Goal: Task Accomplishment & Management: Use online tool/utility

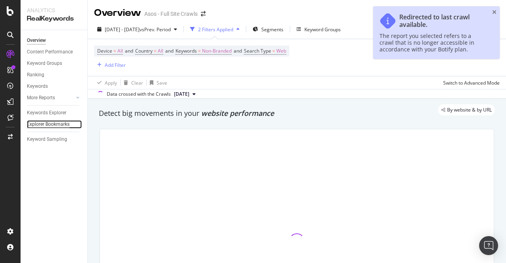
click at [33, 121] on div "Explorer Bookmarks" at bounding box center [48, 124] width 43 height 8
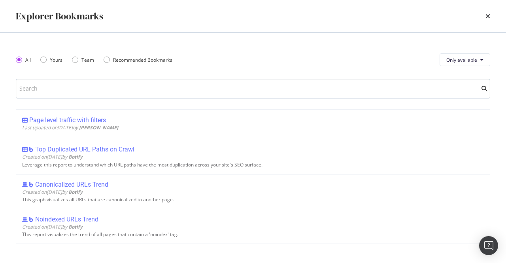
click at [100, 91] on input "modal" at bounding box center [253, 89] width 474 height 20
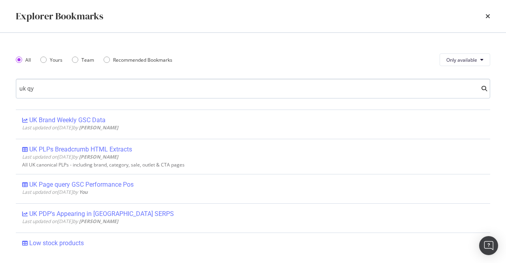
type input "uk qyu"
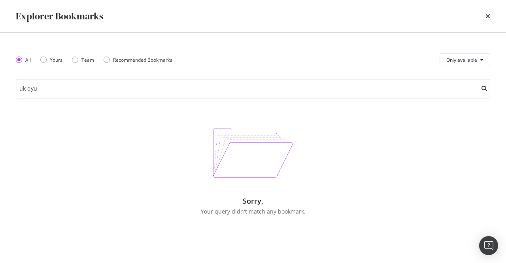
drag, startPoint x: 104, startPoint y: 89, endPoint x: 10, endPoint y: 87, distance: 93.7
click at [13, 89] on div "All Yours Team Recommended Bookmarks Only available uk qyu Sorry, Your query di…" at bounding box center [253, 148] width 506 height 230
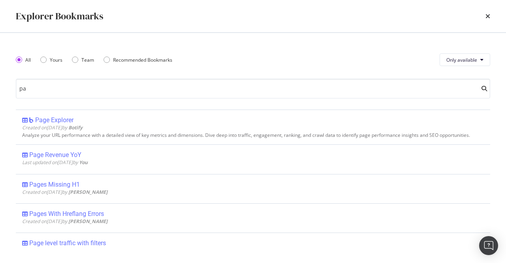
type input "p"
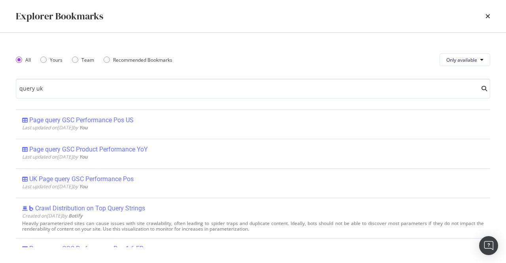
drag, startPoint x: 54, startPoint y: 87, endPoint x: 0, endPoint y: 75, distance: 55.0
click at [0, 75] on div "All Yours Team Recommended Bookmarks Only available query uk Page query GSC Per…" at bounding box center [253, 148] width 506 height 230
drag, startPoint x: 65, startPoint y: 93, endPoint x: 6, endPoint y: 86, distance: 58.9
click at [7, 86] on div "All Yours Team Recommended Bookmarks Only available query uk Page query GSC Per…" at bounding box center [253, 148] width 506 height 230
type input "query uk"
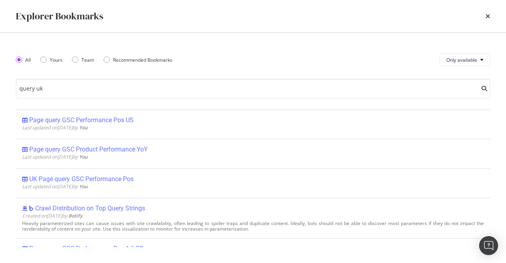
click at [92, 99] on div "All Yours Team Recommended Bookmarks Only available query uk Page query GSC Per…" at bounding box center [253, 148] width 474 height 198
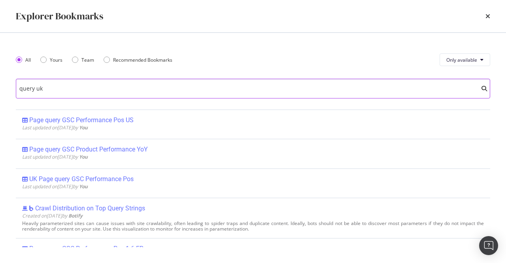
click at [98, 85] on input "query uk" at bounding box center [253, 89] width 474 height 20
click at [191, 90] on input "query uk" at bounding box center [253, 89] width 474 height 20
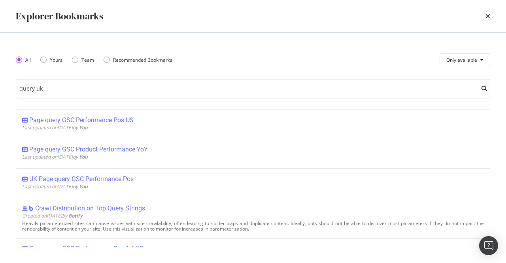
click at [228, 53] on div "All Yours Team Recommended Bookmarks Only available" at bounding box center [253, 60] width 474 height 22
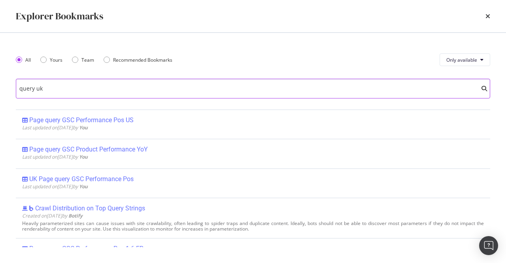
click at [204, 84] on input "query uk" at bounding box center [253, 89] width 474 height 20
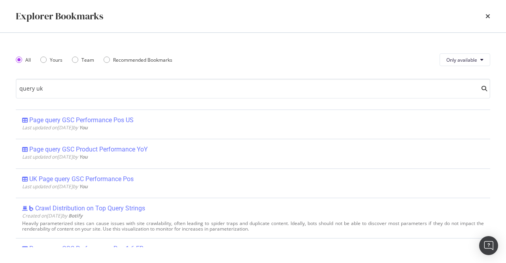
click at [218, 62] on div "All Yours Team Recommended Bookmarks Only available" at bounding box center [253, 60] width 474 height 22
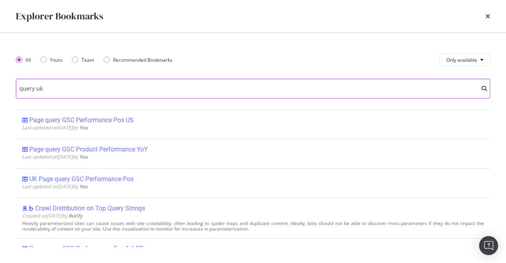
click at [176, 96] on input "query uk" at bounding box center [253, 89] width 474 height 20
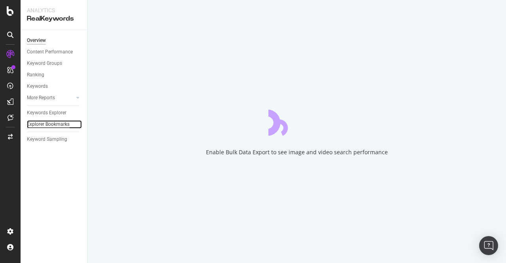
click at [58, 123] on div "Explorer Bookmarks" at bounding box center [48, 124] width 43 height 8
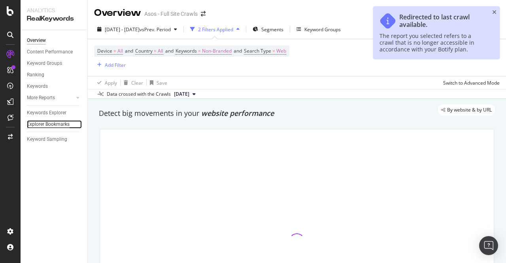
click at [52, 124] on div "Explorer Bookmarks" at bounding box center [48, 124] width 43 height 8
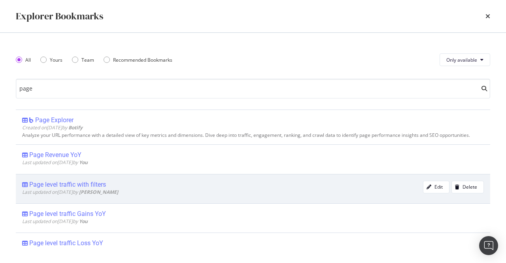
type input "page"
click at [96, 181] on div "Page level traffic with filters" at bounding box center [67, 185] width 77 height 8
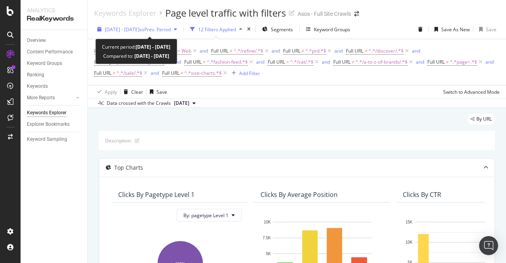
click at [140, 26] on span "[DATE] - [DATE]" at bounding box center [122, 29] width 35 height 7
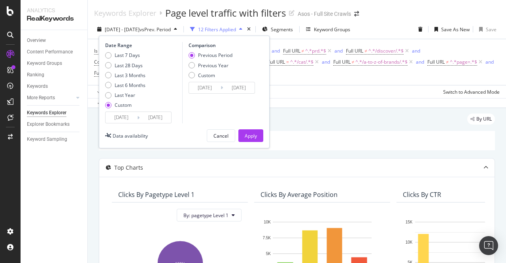
click at [130, 119] on input "[DATE]" at bounding box center [122, 117] width 32 height 11
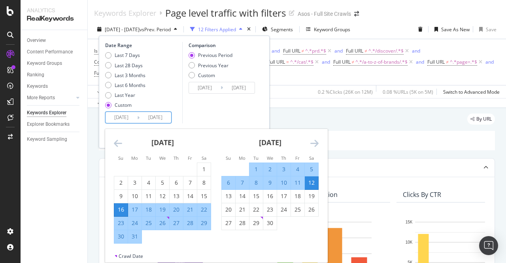
click at [310, 143] on div "[DATE]" at bounding box center [269, 146] width 97 height 34
click at [313, 142] on icon "Move forward to switch to the next month." at bounding box center [314, 142] width 8 height 9
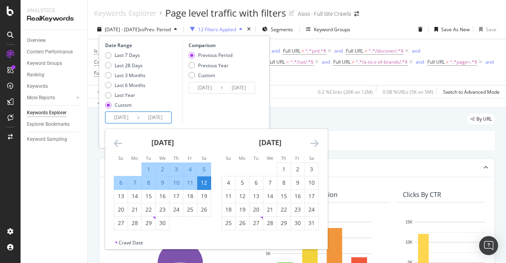
click at [314, 142] on icon "Move forward to switch to the next month." at bounding box center [314, 142] width 8 height 9
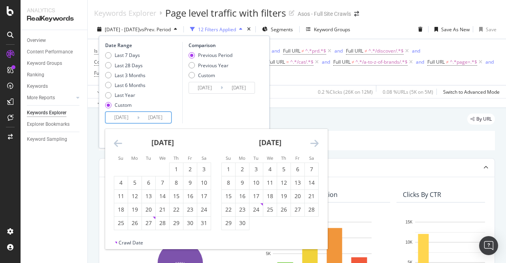
drag, startPoint x: 227, startPoint y: 170, endPoint x: 333, endPoint y: 142, distance: 109.6
click at [227, 170] on div "1" at bounding box center [228, 169] width 13 height 8
type input "[DATE]"
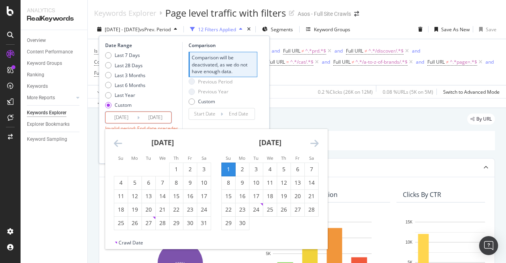
click at [316, 142] on icon "Move forward to switch to the next month." at bounding box center [314, 142] width 8 height 9
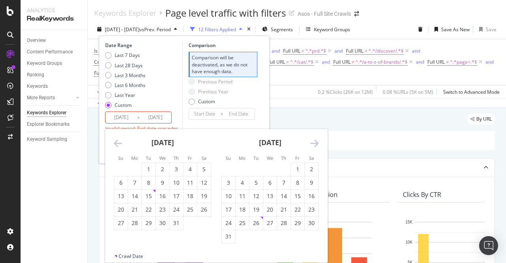
click at [316, 142] on icon "Move forward to switch to the next month." at bounding box center [314, 142] width 8 height 9
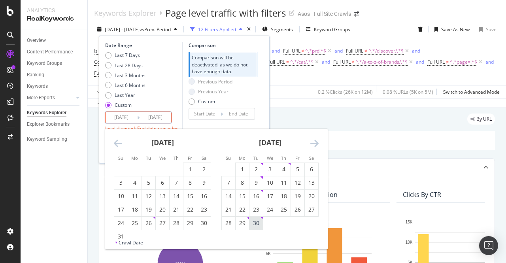
click at [259, 217] on div "30" at bounding box center [255, 223] width 13 height 13
type input "[DATE]"
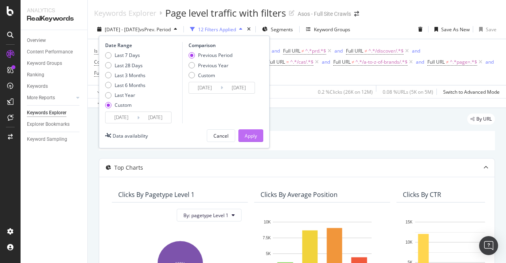
click at [248, 134] on div "Apply" at bounding box center [251, 135] width 12 height 7
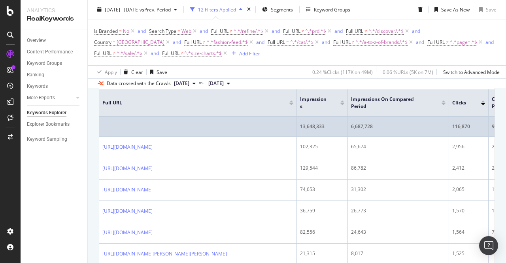
scroll to position [316, 0]
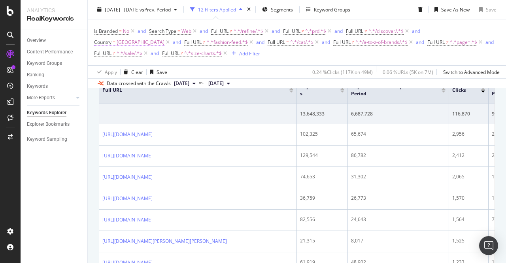
click at [164, 37] on span "[GEOGRAPHIC_DATA]" at bounding box center [141, 42] width 48 height 11
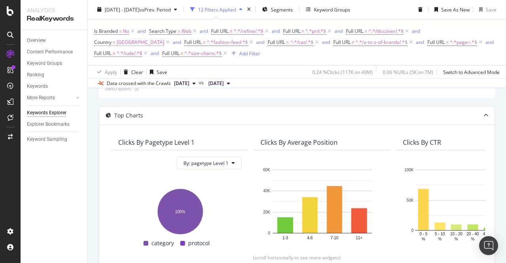
scroll to position [79, 0]
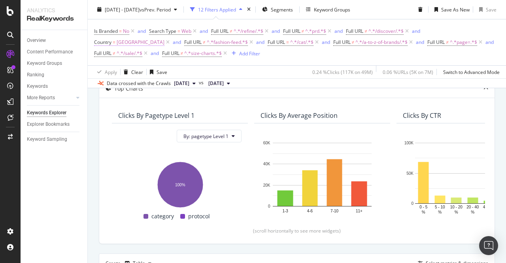
click at [164, 37] on span "[GEOGRAPHIC_DATA]" at bounding box center [141, 42] width 48 height 11
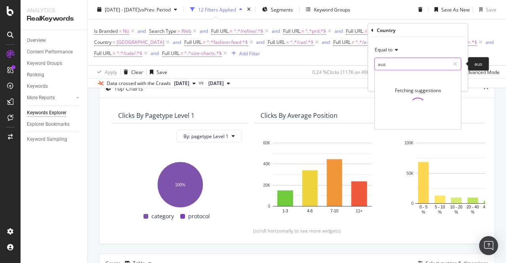
type input "[GEOGRAPHIC_DATA]"
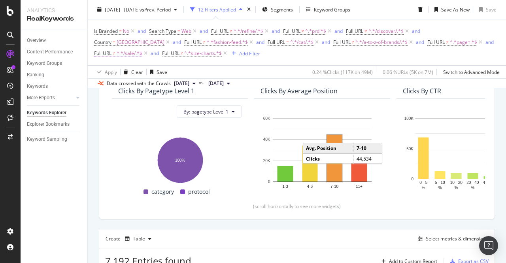
scroll to position [40, 0]
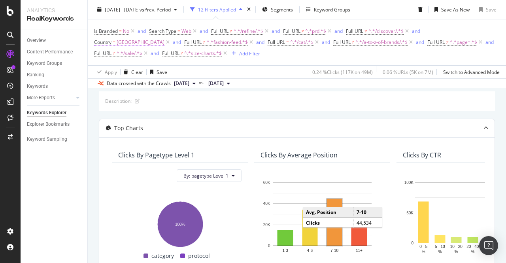
click at [164, 39] on span "Country = [GEOGRAPHIC_DATA]" at bounding box center [129, 42] width 70 height 7
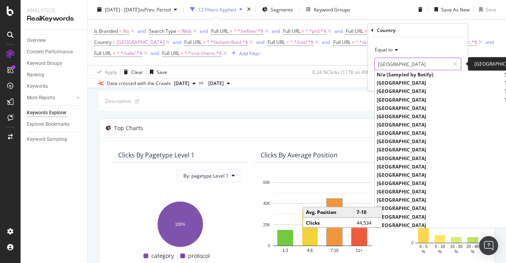
click at [414, 62] on input "[GEOGRAPHIC_DATA]" at bounding box center [412, 64] width 75 height 13
click at [406, 89] on span "[GEOGRAPHIC_DATA]" at bounding box center [440, 91] width 126 height 7
type input "[GEOGRAPHIC_DATA]"
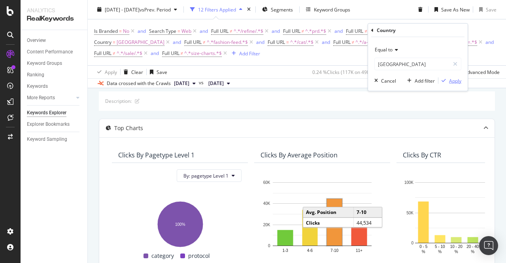
click at [454, 80] on div "Apply" at bounding box center [455, 80] width 12 height 7
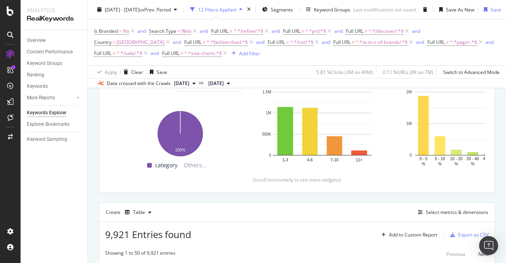
scroll to position [237, 0]
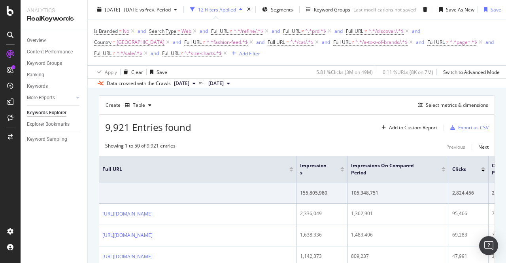
click at [470, 128] on div "Export as CSV" at bounding box center [473, 127] width 30 height 7
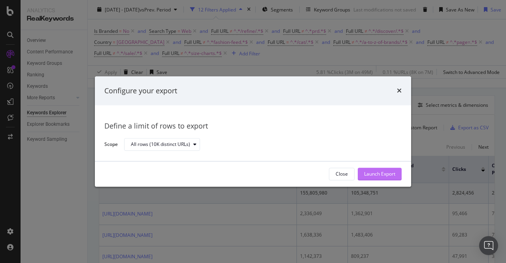
click at [367, 168] on div "Launch Export" at bounding box center [379, 174] width 31 height 12
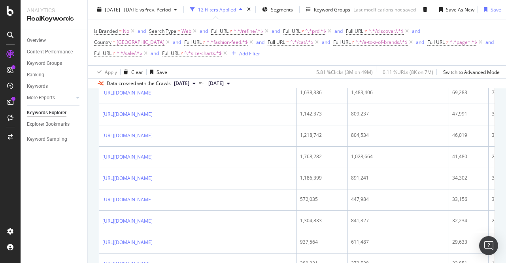
scroll to position [379, 0]
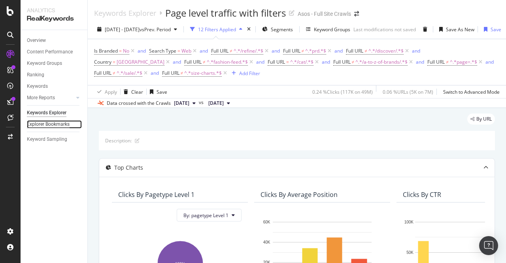
click at [43, 125] on div "Explorer Bookmarks" at bounding box center [48, 124] width 43 height 8
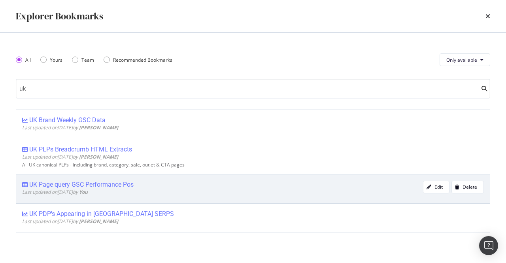
type input "uk"
click at [108, 179] on div "UK Page query GSC Performance Pos Last updated on [DATE] by You Edit Delete" at bounding box center [253, 188] width 474 height 29
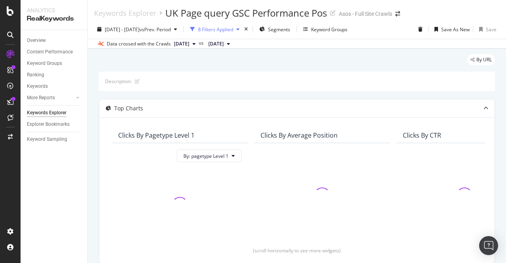
click at [233, 26] on div "8 Filters Applied" at bounding box center [215, 29] width 35 height 7
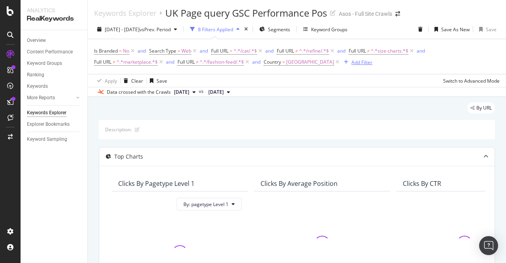
click at [341, 59] on div "Add Filter" at bounding box center [357, 62] width 32 height 9
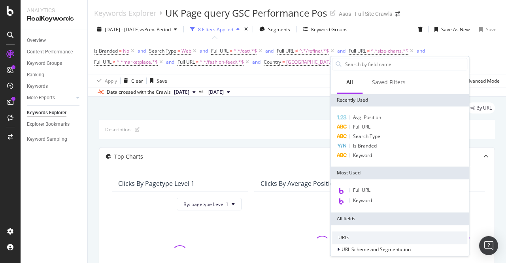
click at [296, 82] on div "Apply Clear Save Switch to Advanced Mode" at bounding box center [297, 80] width 418 height 13
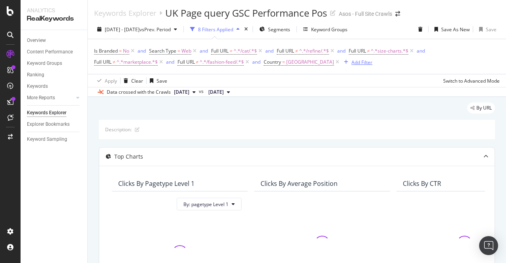
click at [351, 62] on div "Add Filter" at bounding box center [361, 62] width 21 height 7
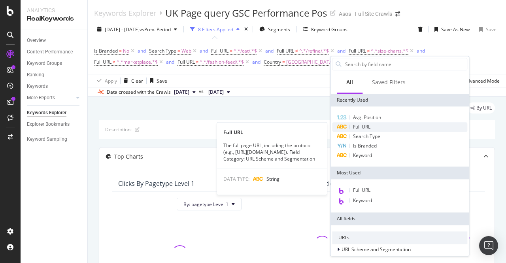
click at [375, 126] on div "Full URL" at bounding box center [399, 126] width 135 height 9
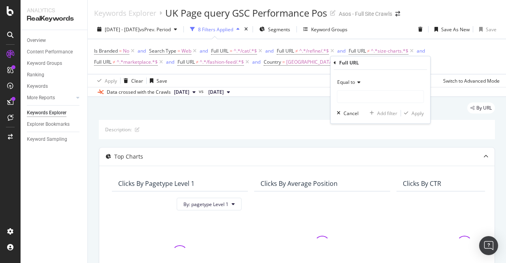
click at [351, 85] on span "Equal to" at bounding box center [346, 82] width 18 height 7
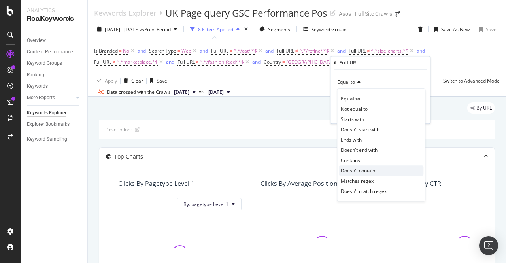
click at [363, 169] on span "Doesn't contain" at bounding box center [358, 170] width 34 height 7
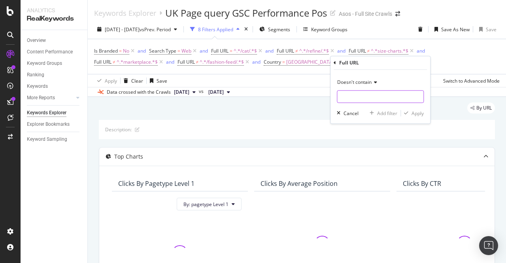
click at [359, 91] on input "text" at bounding box center [380, 96] width 86 height 13
type input "/sale/"
click at [418, 110] on div "Apply" at bounding box center [417, 113] width 12 height 7
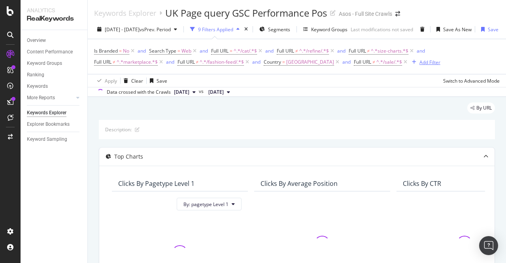
click at [421, 61] on div "Add Filter" at bounding box center [429, 62] width 21 height 7
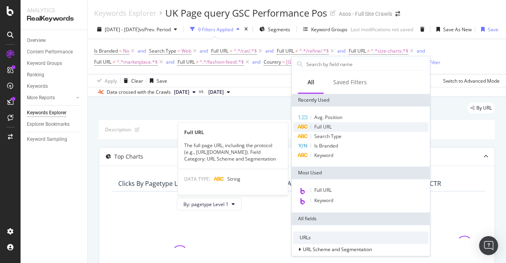
click at [323, 126] on span "Full URL" at bounding box center [322, 126] width 17 height 7
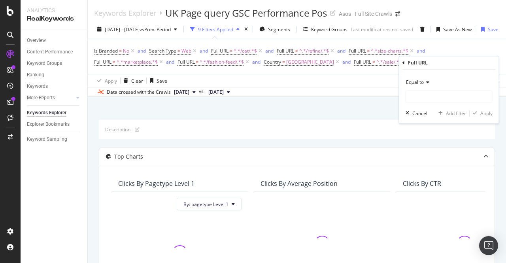
click at [418, 85] on span "Equal to" at bounding box center [415, 82] width 18 height 7
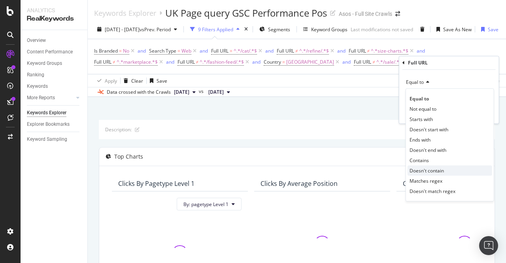
click at [428, 170] on span "Doesn't contain" at bounding box center [427, 170] width 34 height 7
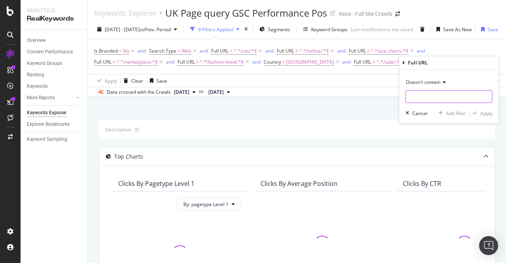
click at [434, 98] on input "text" at bounding box center [449, 96] width 86 height 13
type input "a-to-z"
click at [494, 111] on div "Doesn't contain a-to-z Cancel Add filter Apply" at bounding box center [449, 97] width 100 height 54
click at [487, 112] on div "Apply" at bounding box center [486, 113] width 12 height 7
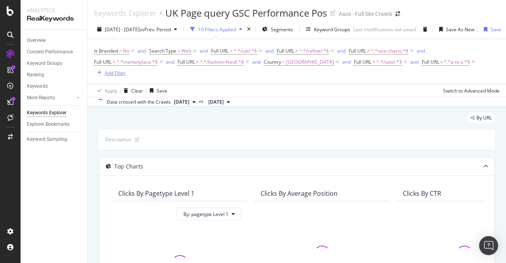
click at [120, 75] on div "Add Filter" at bounding box center [115, 73] width 21 height 7
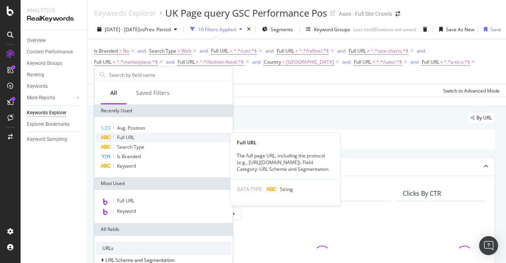
click at [128, 137] on span "Full URL" at bounding box center [125, 137] width 17 height 7
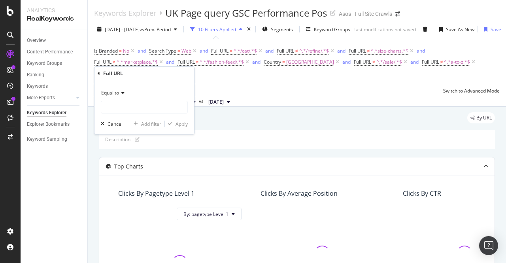
click at [120, 94] on icon at bounding box center [122, 93] width 6 height 5
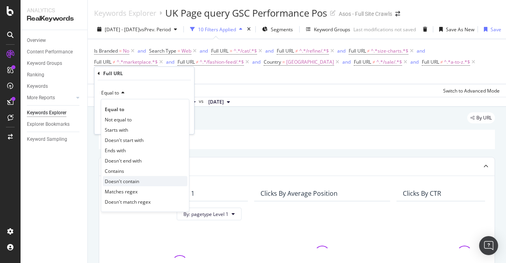
click at [133, 180] on span "Doesn't contain" at bounding box center [122, 181] width 34 height 7
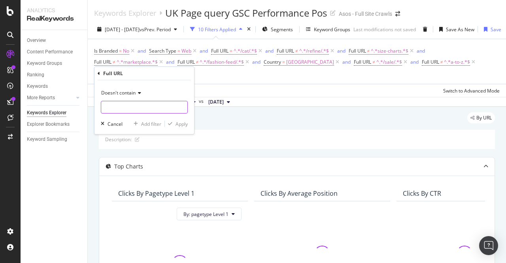
click at [141, 107] on input "text" at bounding box center [144, 107] width 86 height 13
type input "/discover/"
click at [176, 121] on div "Apply" at bounding box center [182, 124] width 12 height 7
